Goal: Check status

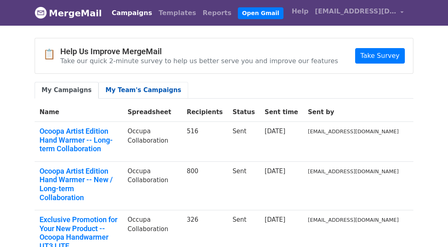
click at [132, 90] on link "My Team's Campaigns" at bounding box center [144, 90] width 90 height 17
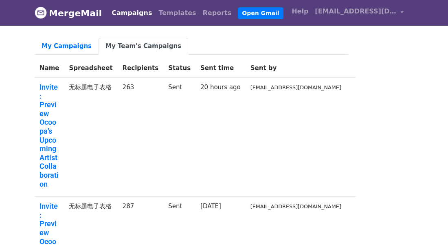
click at [164, 86] on td "263" at bounding box center [141, 137] width 46 height 119
click at [49, 48] on link "My Campaigns" at bounding box center [67, 46] width 64 height 17
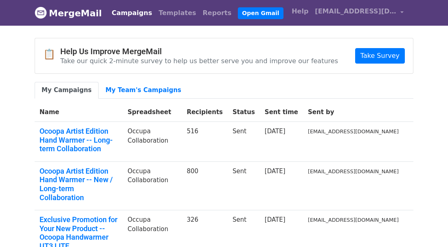
drag, startPoint x: 223, startPoint y: 129, endPoint x: 337, endPoint y: 125, distance: 114.1
click at [337, 125] on tr "Ocoopa Artist Edition Hand Warmer -- Long-term Collaboration Occupa Collaborati…" at bounding box center [224, 142] width 379 height 40
drag, startPoint x: 337, startPoint y: 125, endPoint x: 431, endPoint y: 108, distance: 95.2
